Goal: Task Accomplishment & Management: Complete application form

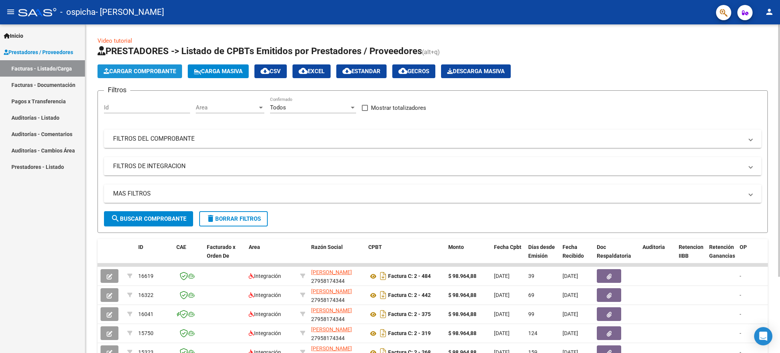
click at [139, 70] on span "Cargar Comprobante" at bounding box center [140, 71] width 72 height 7
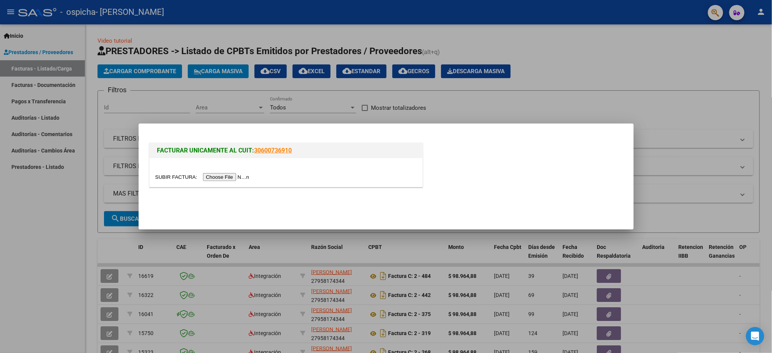
click at [233, 177] on input "file" at bounding box center [203, 177] width 96 height 8
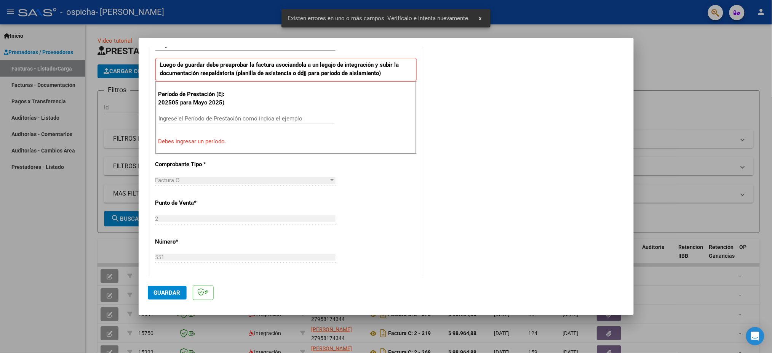
scroll to position [203, 0]
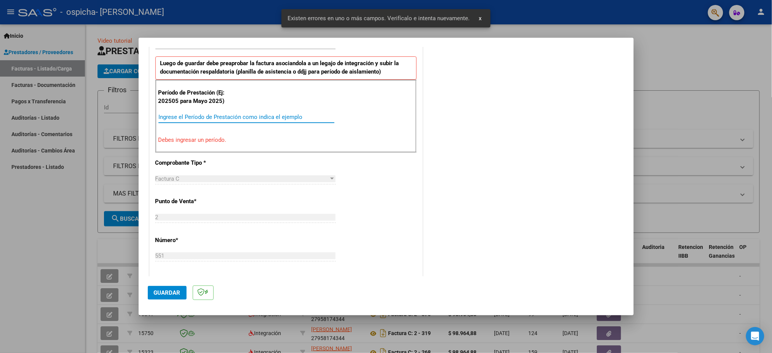
click at [176, 115] on input "Ingrese el Período de Prestación como indica el ejemplo" at bounding box center [246, 116] width 176 height 7
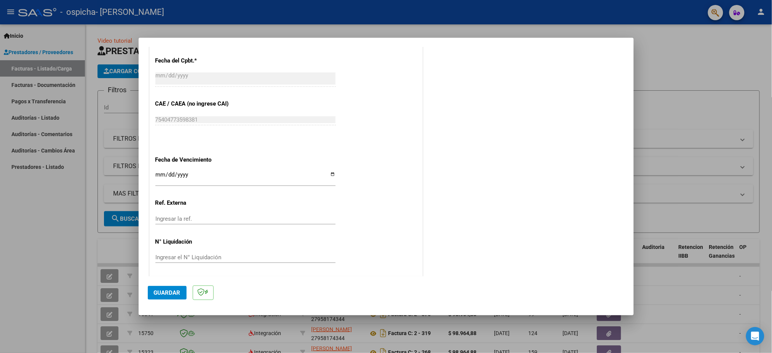
scroll to position [441, 0]
type input "202509"
click at [168, 290] on span "Guardar" at bounding box center [167, 292] width 27 height 7
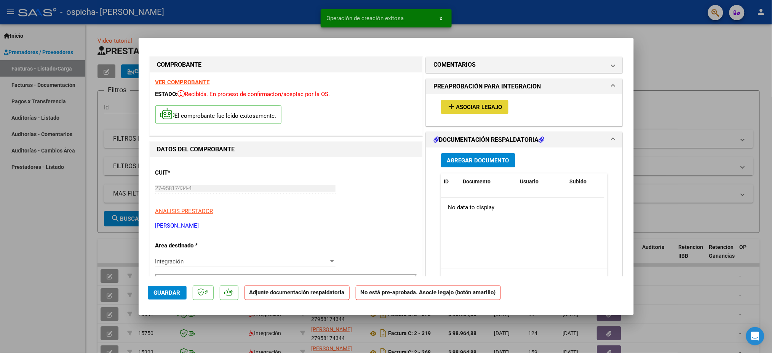
click at [482, 107] on span "Asociar Legajo" at bounding box center [479, 107] width 46 height 7
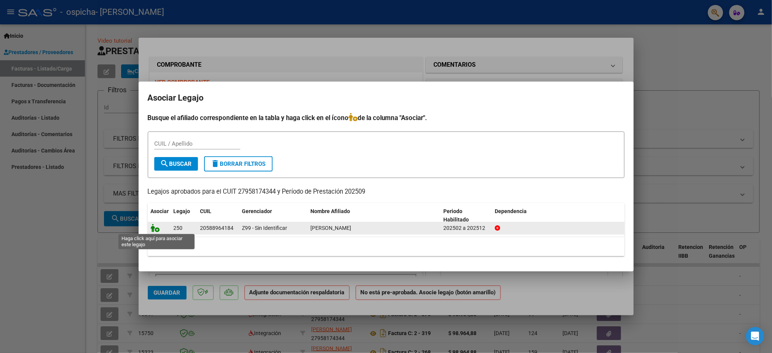
click at [155, 227] on icon at bounding box center [155, 228] width 9 height 8
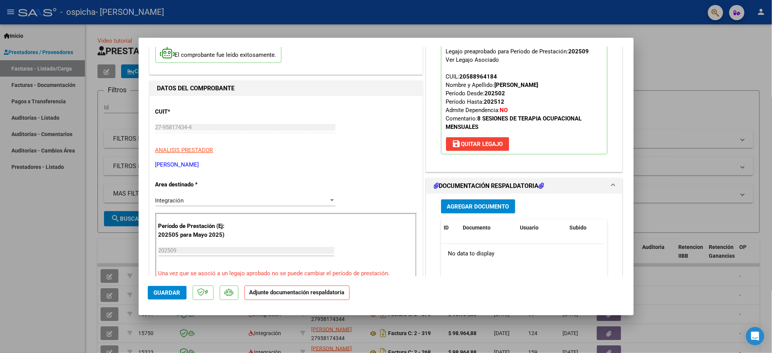
scroll to position [51, 0]
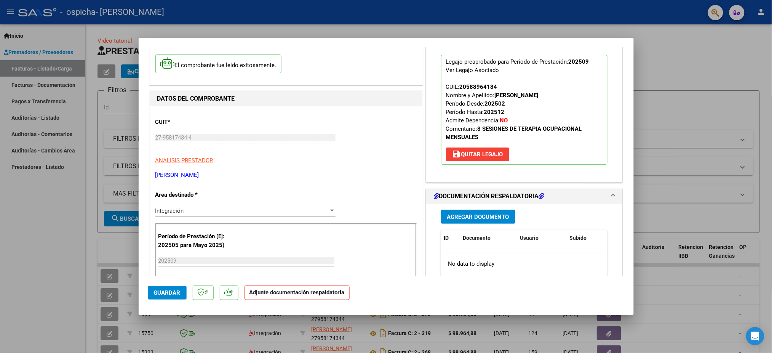
click at [465, 215] on span "Agregar Documento" at bounding box center [478, 216] width 62 height 7
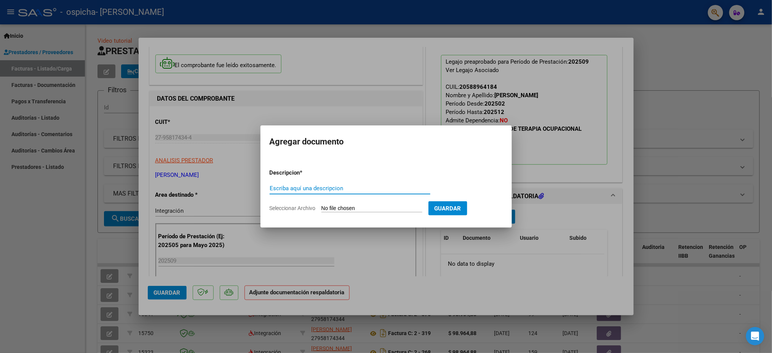
click at [360, 185] on input "Escriba aquí una descripcion" at bounding box center [350, 188] width 161 height 7
type input "PLANILLA DE ASISTENCIA"
click at [361, 208] on input "Seleccionar Archivo" at bounding box center [371, 208] width 101 height 7
type input "C:\fakepath\LUCAS LEDESMA SEPTIEMBRE .pdf"
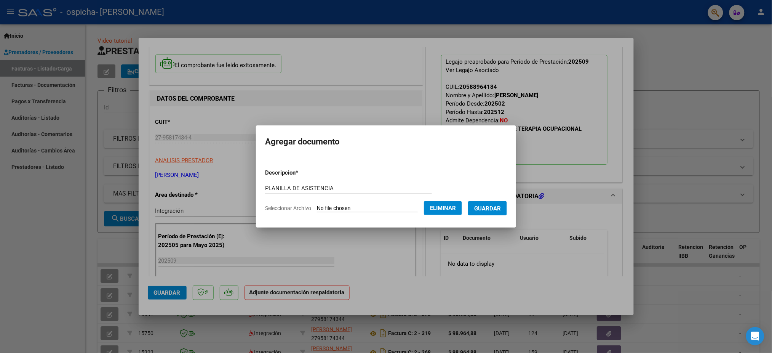
click at [489, 207] on span "Guardar" at bounding box center [487, 208] width 27 height 7
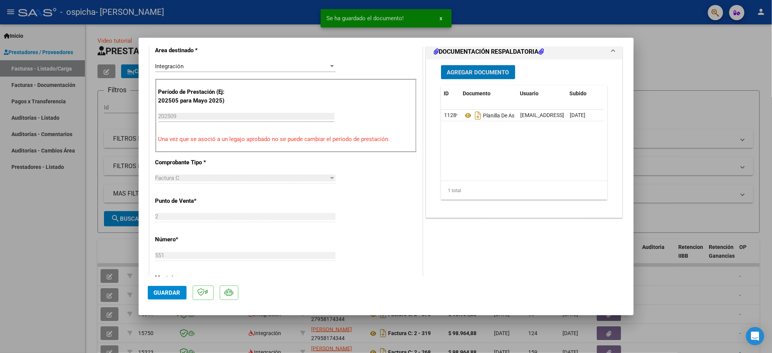
scroll to position [203, 0]
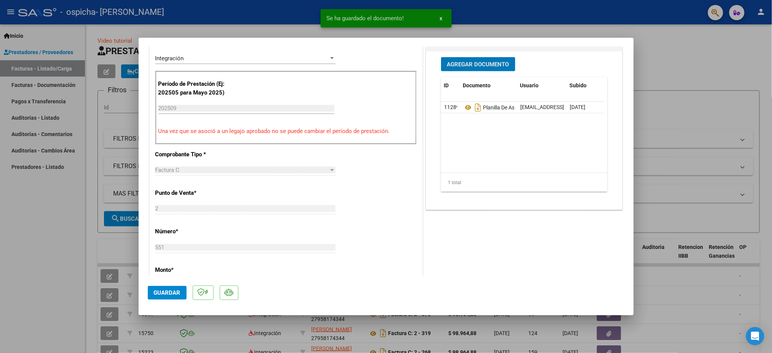
click at [474, 125] on datatable-body "11289 Planilla De Asistencia licdiazortega2025@gmail.com - Yeleides Díaz Ortega…" at bounding box center [522, 137] width 163 height 71
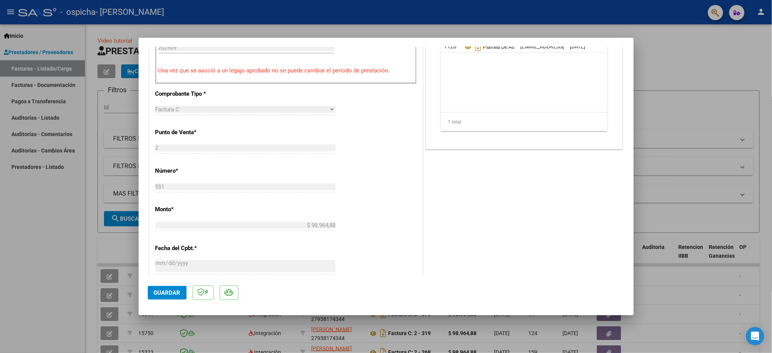
scroll to position [452, 0]
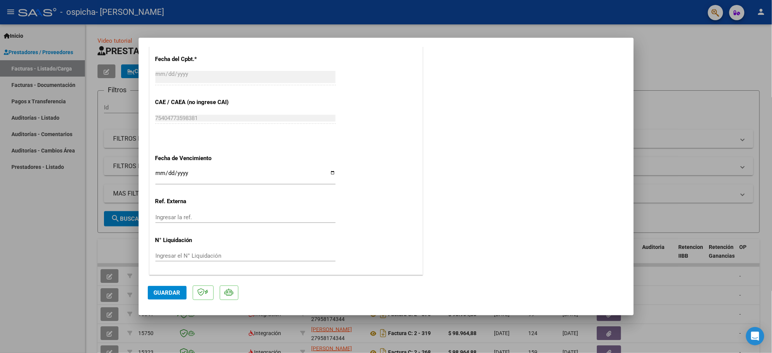
click at [158, 290] on span "Guardar" at bounding box center [167, 292] width 27 height 7
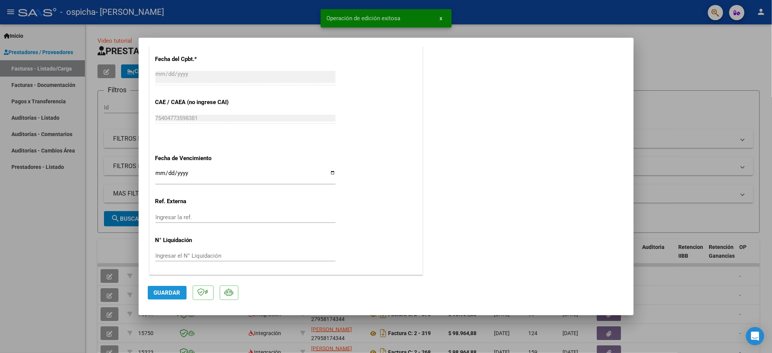
click at [158, 290] on span "Guardar" at bounding box center [167, 292] width 27 height 7
click at [77, 248] on div at bounding box center [386, 176] width 772 height 353
type input "$ 0,00"
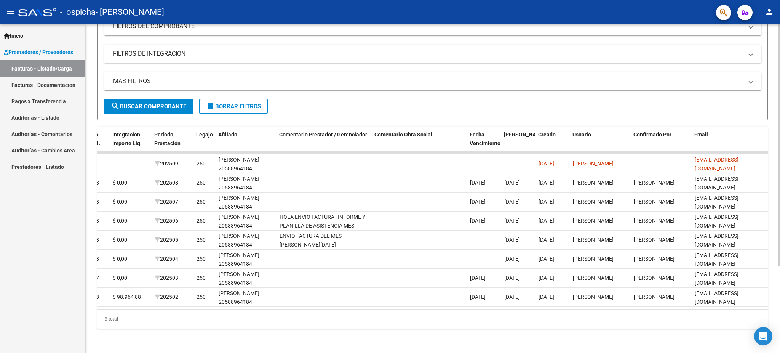
scroll to position [0, 0]
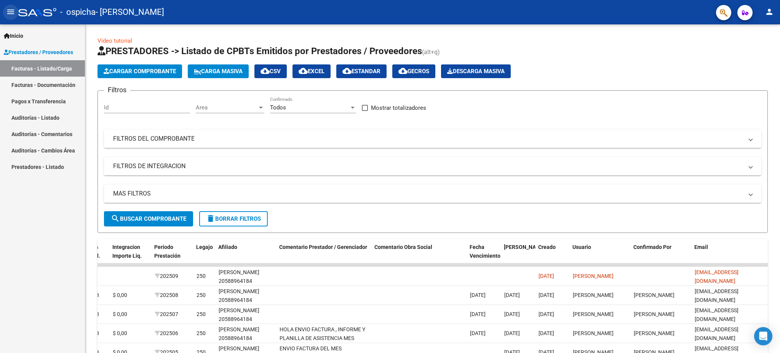
click at [13, 15] on mat-icon "menu" at bounding box center [10, 11] width 9 height 9
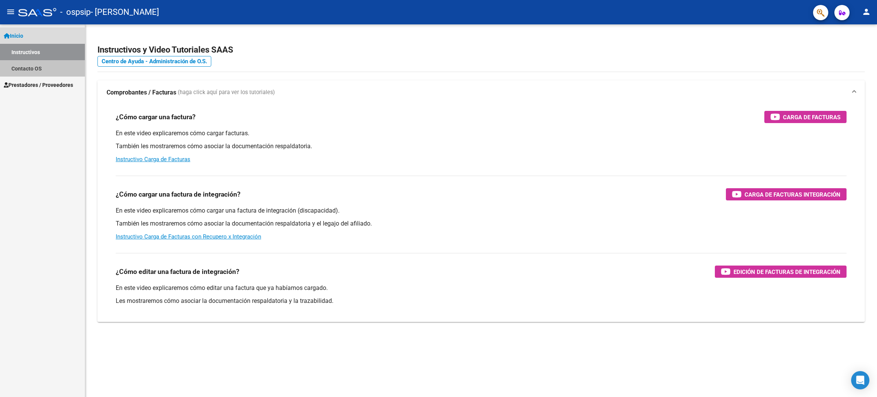
click at [22, 67] on link "Contacto OS" at bounding box center [42, 68] width 85 height 16
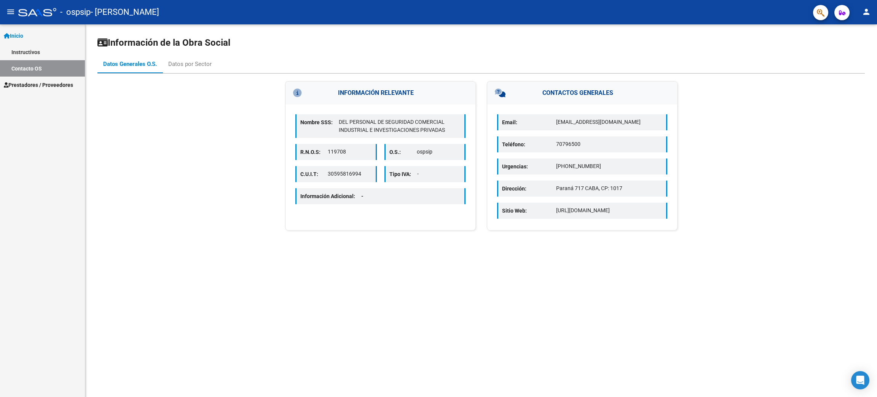
click at [22, 84] on span "Prestadores / Proveedores" at bounding box center [38, 85] width 69 height 8
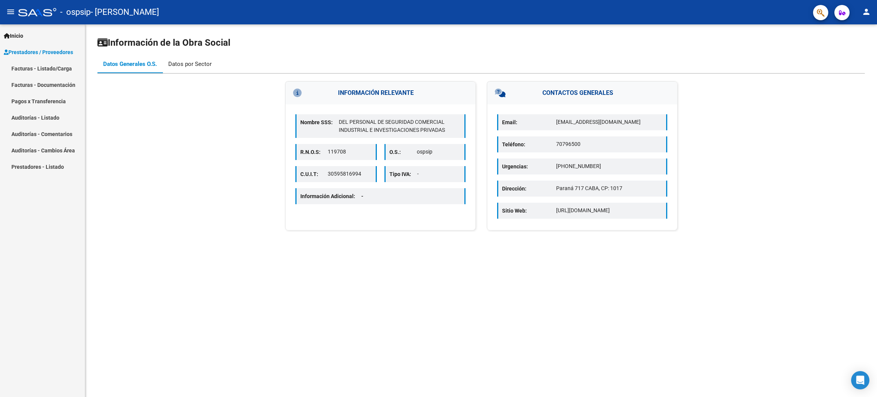
click at [192, 56] on div "Datos por Sector" at bounding box center [190, 64] width 55 height 18
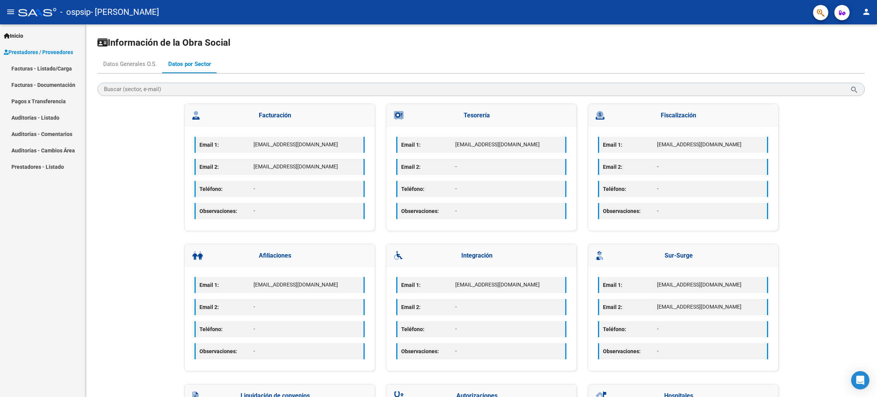
click at [33, 82] on link "Facturas - Documentación" at bounding box center [42, 85] width 85 height 16
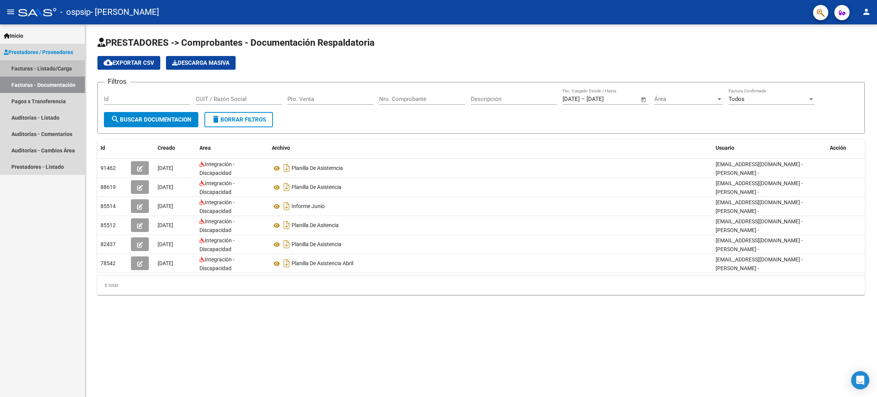
click at [43, 69] on link "Facturas - Listado/Carga" at bounding box center [42, 68] width 85 height 16
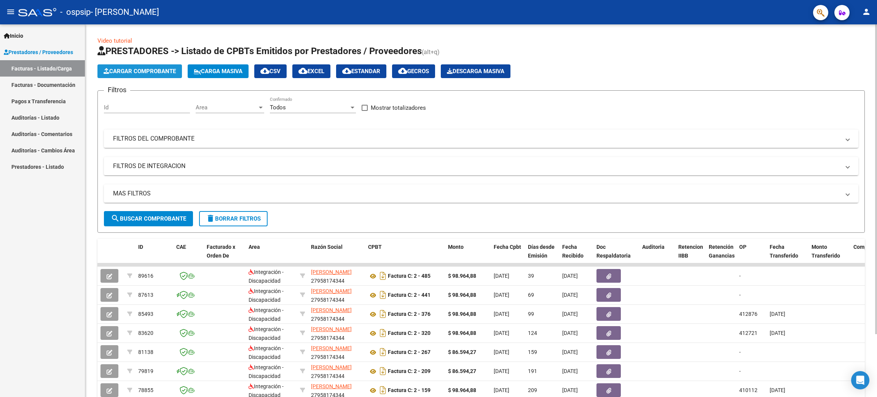
click at [145, 73] on span "Cargar Comprobante" at bounding box center [140, 71] width 72 height 7
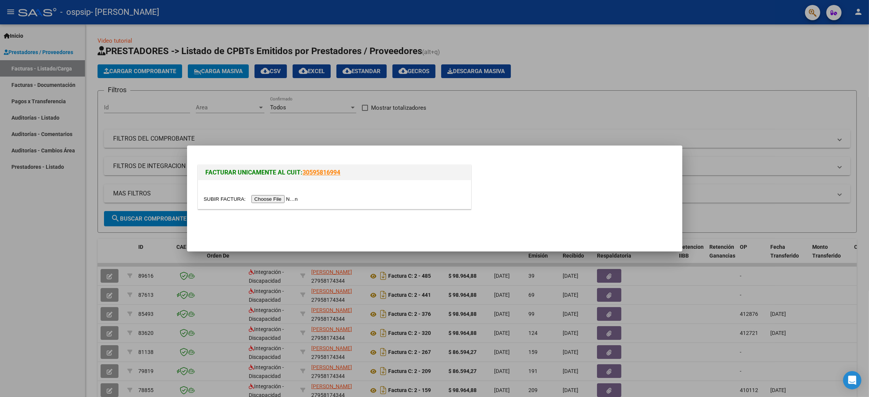
click at [288, 198] on input "file" at bounding box center [252, 199] width 96 height 8
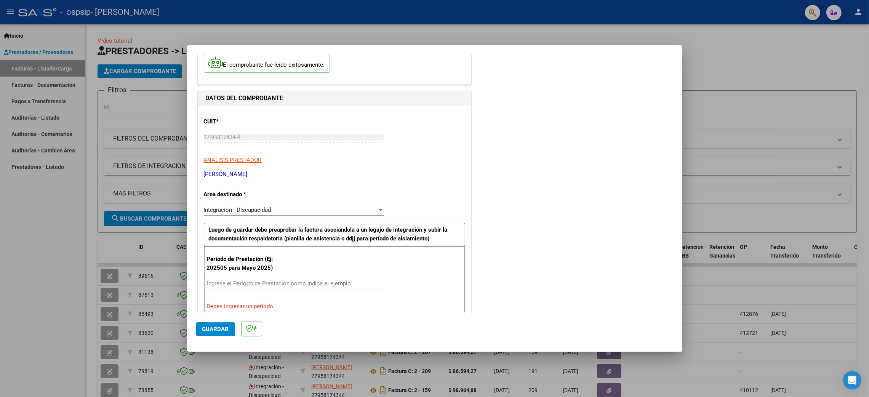
scroll to position [114, 0]
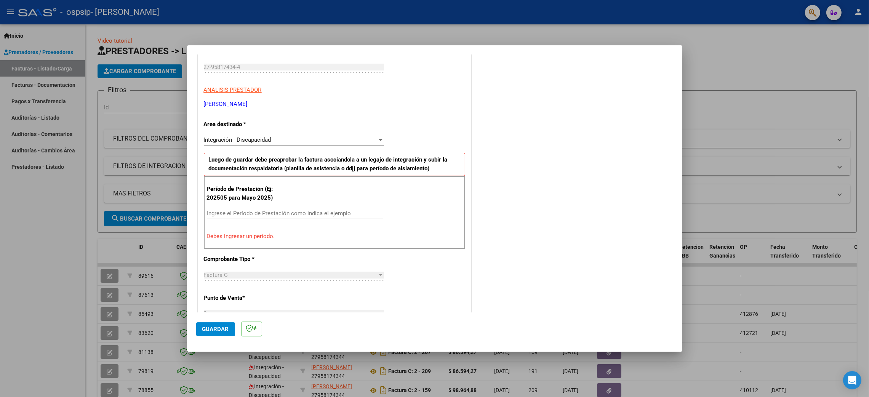
click at [274, 236] on p "Debes ingresar un período." at bounding box center [334, 236] width 255 height 9
click at [265, 218] on div "Ingrese el Período de Prestación como indica el ejemplo" at bounding box center [295, 213] width 176 height 11
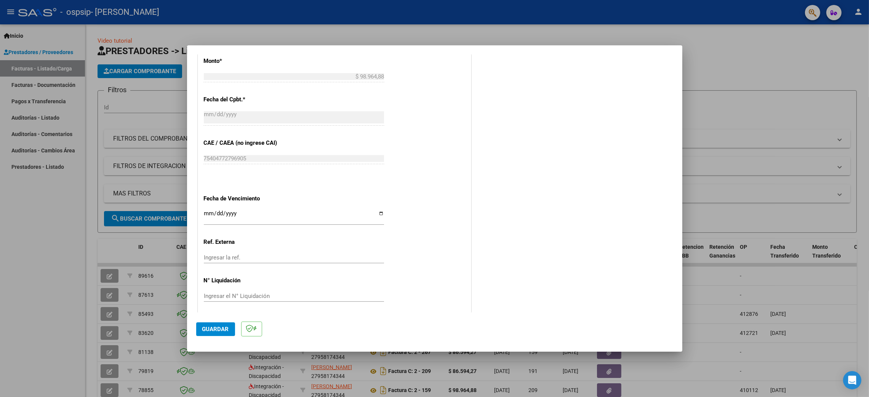
scroll to position [413, 0]
type input "202509"
click at [216, 327] on span "Guardar" at bounding box center [215, 329] width 27 height 7
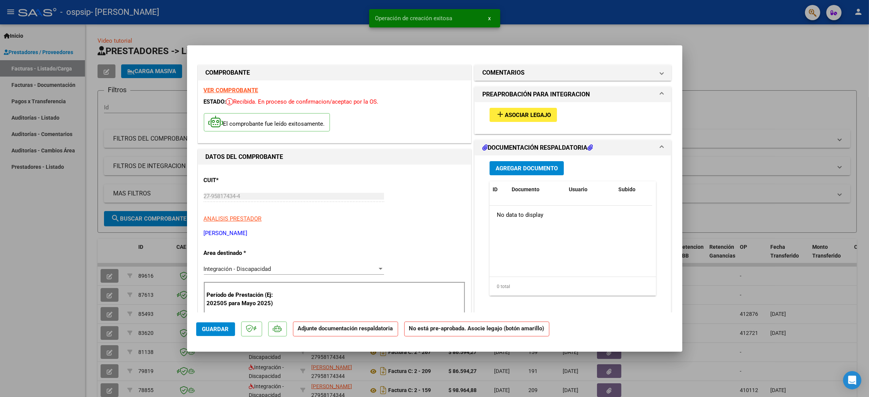
click at [505, 115] on span "Asociar Legajo" at bounding box center [528, 115] width 46 height 7
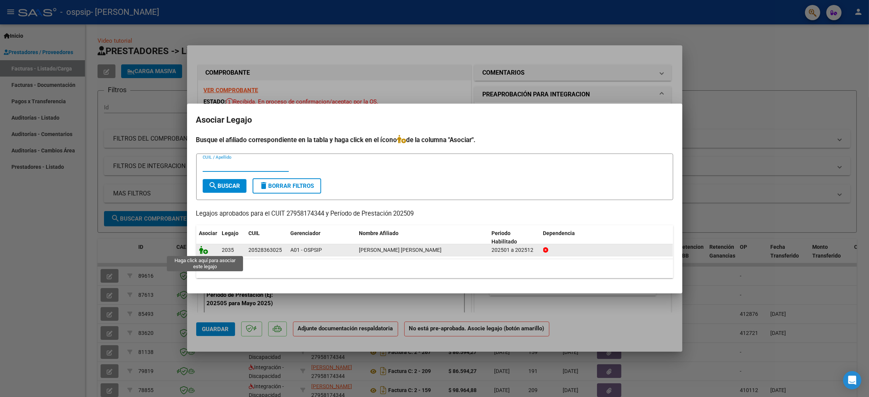
click at [204, 249] on icon at bounding box center [203, 250] width 9 height 8
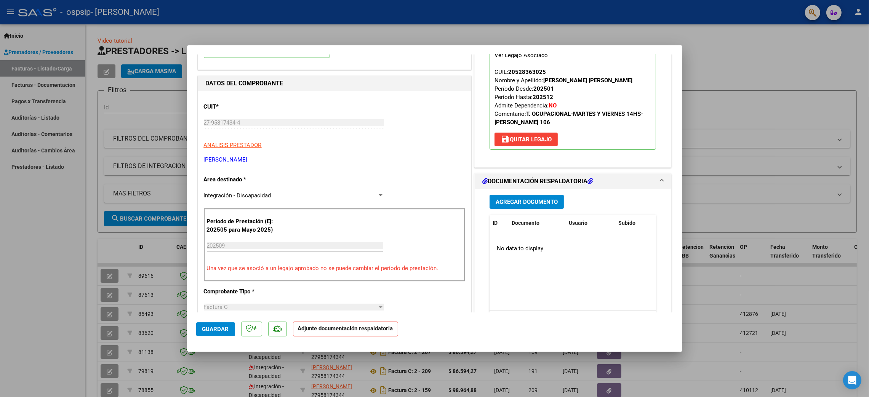
scroll to position [171, 0]
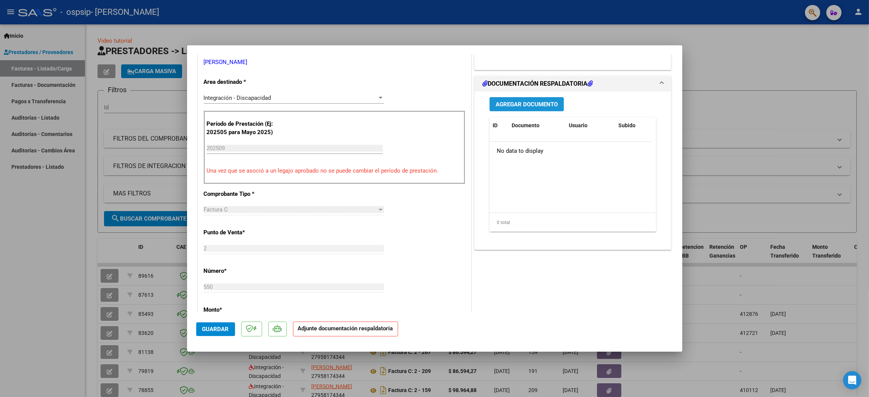
click at [522, 101] on span "Agregar Documento" at bounding box center [526, 104] width 62 height 7
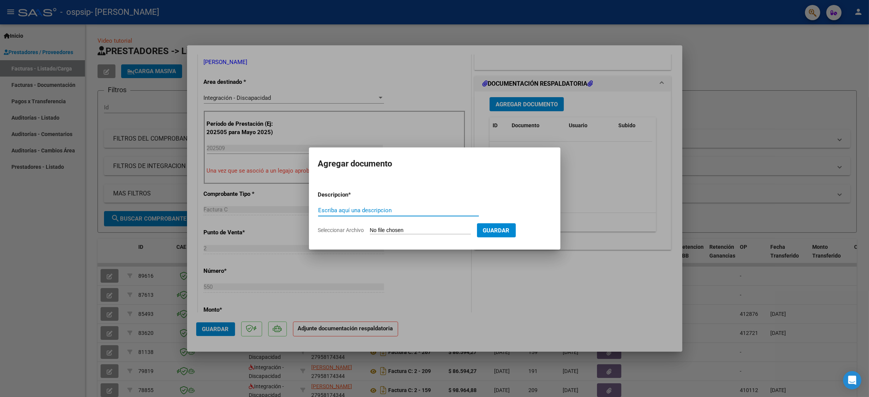
click at [418, 210] on input "Escriba aquí una descripcion" at bounding box center [398, 210] width 161 height 7
type input "PLANILLA DE ASISTENCIA"
click at [408, 228] on input "Seleccionar Archivo" at bounding box center [420, 230] width 101 height 7
type input "C:\fakepath\[PERSON_NAME] SEPTIEMBRE .pdf"
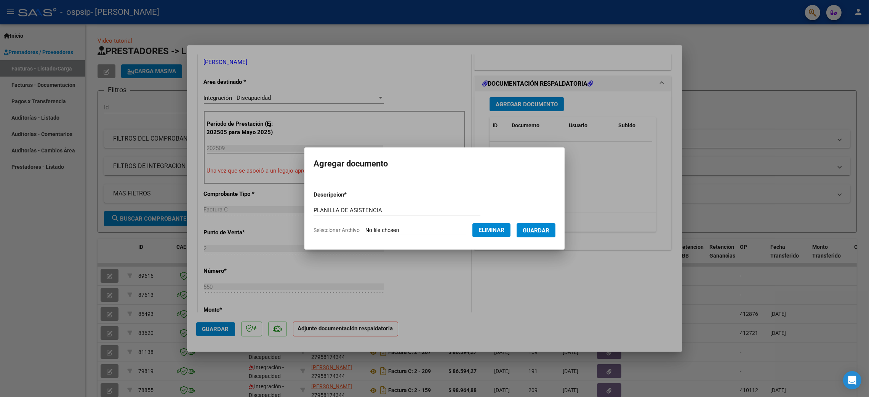
click at [548, 230] on span "Guardar" at bounding box center [535, 230] width 27 height 7
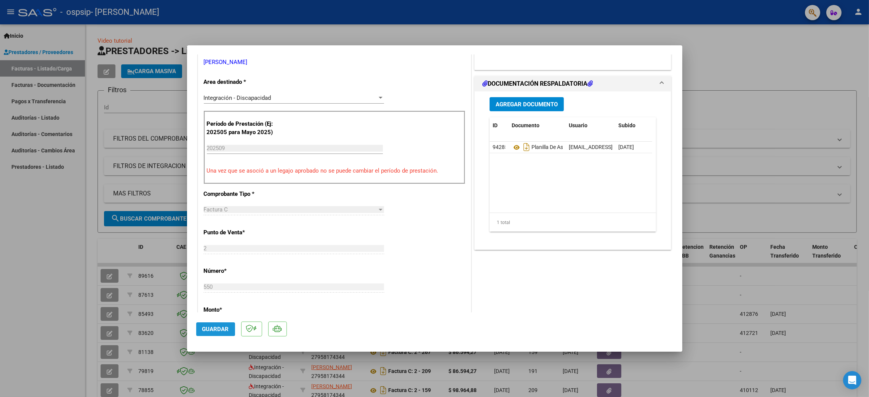
click at [211, 326] on span "Guardar" at bounding box center [215, 329] width 27 height 7
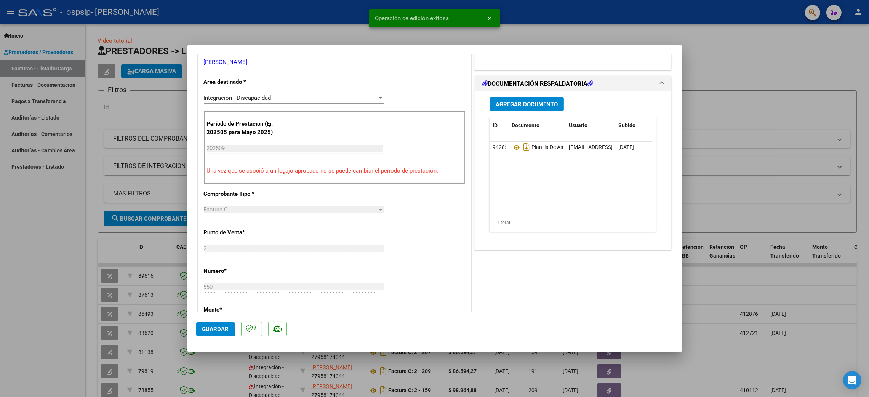
click at [211, 326] on span "Guardar" at bounding box center [215, 329] width 27 height 7
click at [784, 56] on div at bounding box center [434, 198] width 869 height 397
type input "$ 0,00"
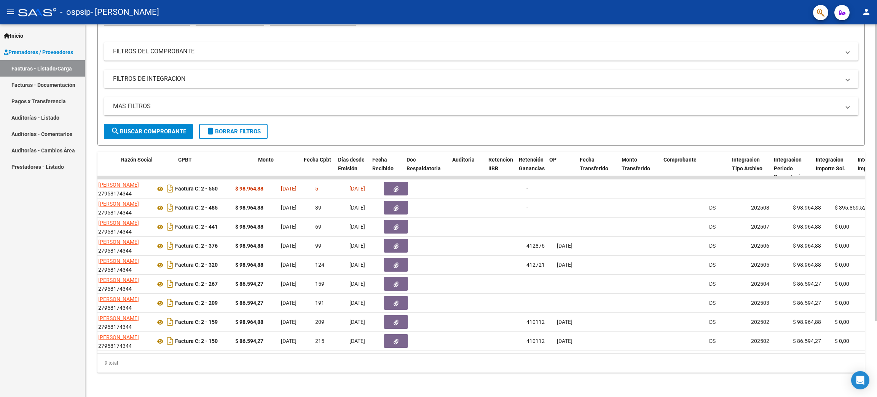
scroll to position [0, 190]
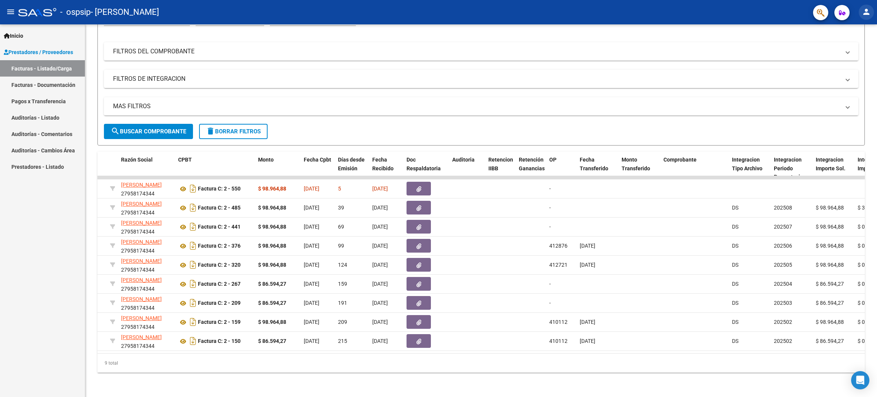
click at [869, 12] on mat-icon "person" at bounding box center [866, 11] width 9 height 9
click at [855, 51] on button "exit_to_app Salir" at bounding box center [851, 50] width 46 height 18
